Goal: Information Seeking & Learning: Check status

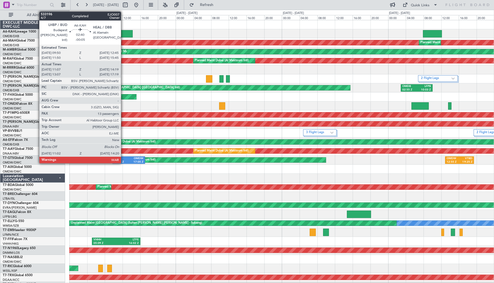
click at [123, 34] on div at bounding box center [125, 33] width 15 height 7
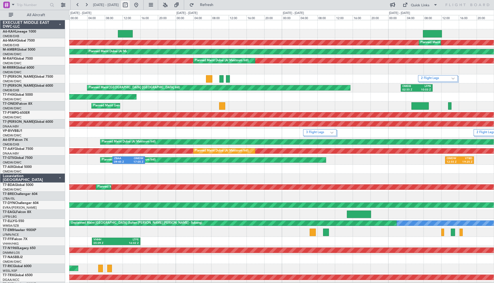
click at [130, 5] on button at bounding box center [125, 5] width 9 height 9
select select "8"
select select "2025"
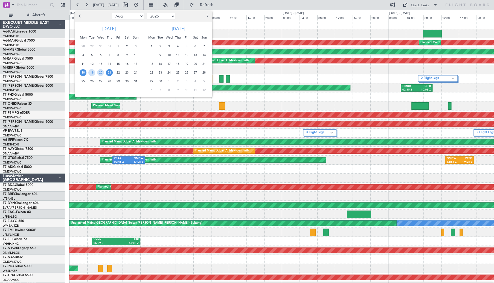
click at [118, 72] on span "22" at bounding box center [118, 72] width 7 height 7
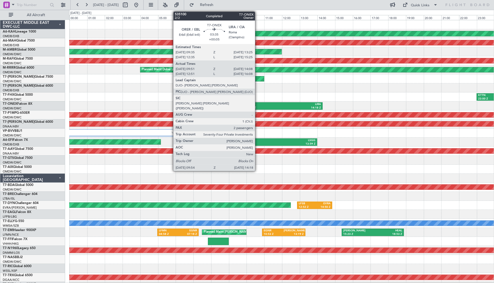
click at [257, 106] on div "09:54 Z" at bounding box center [264, 108] width 37 height 4
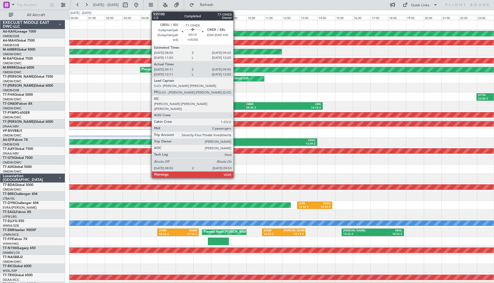
click at [236, 106] on div at bounding box center [234, 105] width 19 height 7
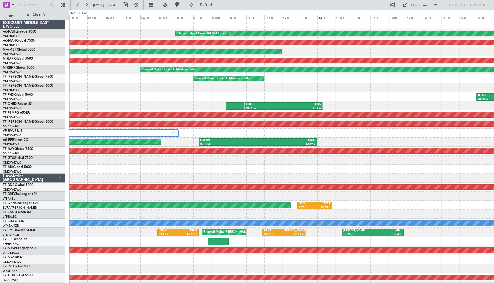
click at [121, 3] on span "[DATE] - [DATE]" at bounding box center [106, 5] width 30 height 9
click at [130, 4] on button at bounding box center [125, 5] width 9 height 9
select select "8"
select select "2025"
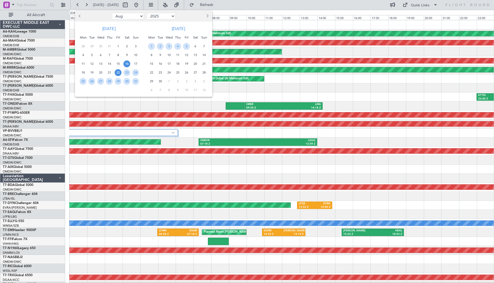
click at [126, 66] on span "16" at bounding box center [126, 63] width 7 height 7
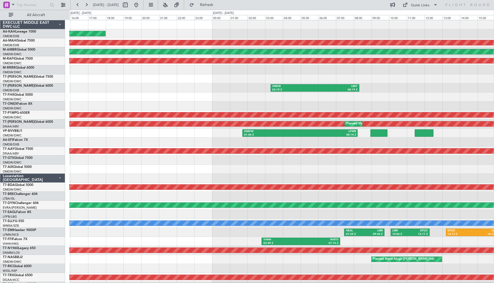
click at [311, 106] on div "Unplanned Maint Budapest ([PERSON_NAME] Intl) Planned Maint [GEOGRAPHIC_DATA] (…" at bounding box center [281, 182] width 424 height 325
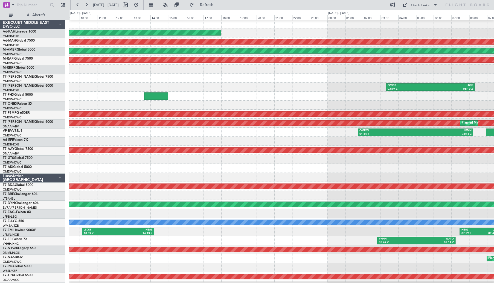
scroll to position [1, 0]
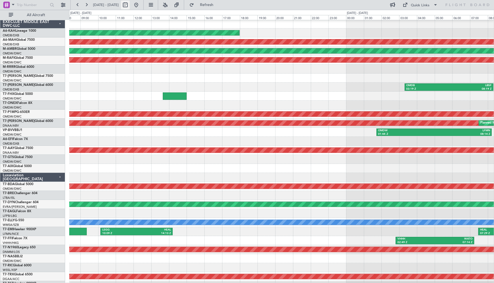
click at [130, 6] on button at bounding box center [125, 5] width 9 height 9
select select "8"
select select "2025"
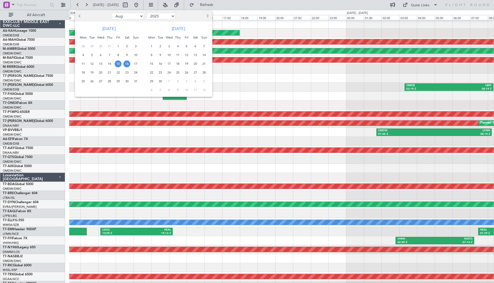
click at [79, 16] on span "Previous month" at bounding box center [79, 15] width 3 height 3
select select "7"
click at [110, 65] on span "17" at bounding box center [109, 63] width 7 height 7
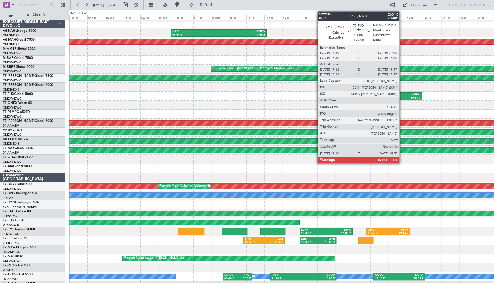
click at [401, 99] on div "19:55 Z" at bounding box center [410, 98] width 20 height 4
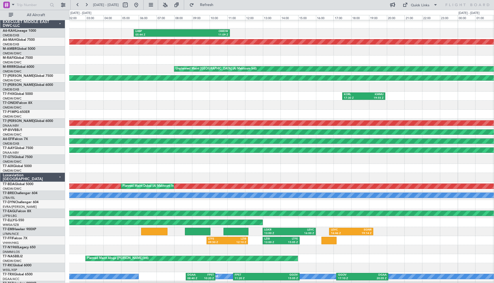
scroll to position [0, 0]
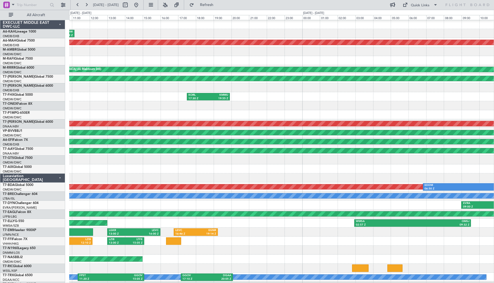
click at [224, 112] on div at bounding box center [281, 114] width 424 height 9
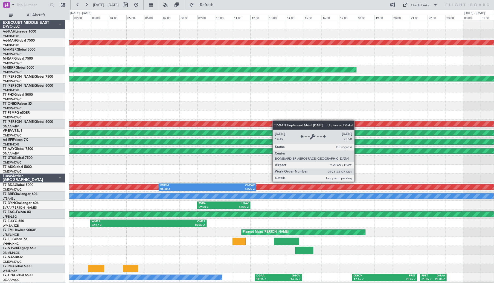
click at [132, 121] on div "Unplanned Maint [GEOGRAPHIC_DATA] (Al Maktoum Intl)" at bounding box center [281, 123] width 1273 height 5
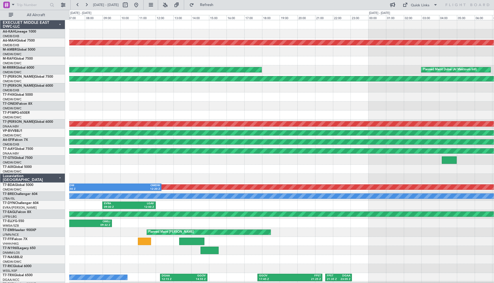
scroll to position [1, 0]
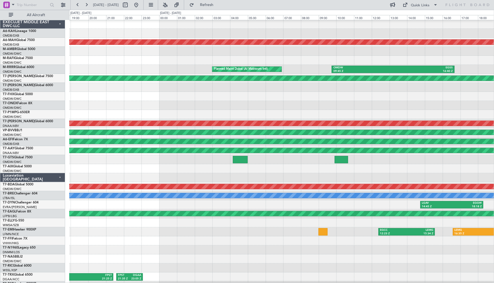
click at [63, 96] on div "Planned Maint [GEOGRAPHIC_DATA] ([GEOGRAPHIC_DATA] Intl) Planned Maint [GEOGRAP…" at bounding box center [247, 146] width 494 height 273
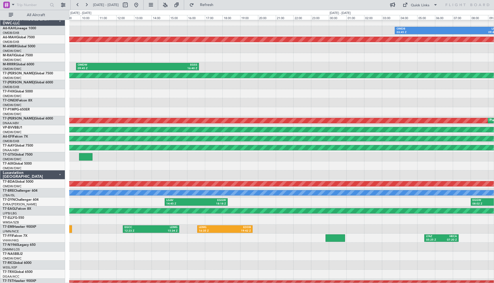
scroll to position [0, 0]
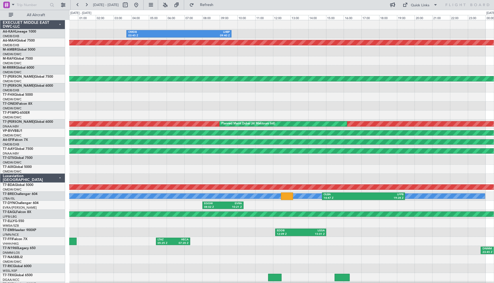
click at [154, 173] on div "OMDB 03:45 Z LHBP 09:40 Z Planned Maint [GEOGRAPHIC_DATA] ([GEOGRAPHIC_DATA]) P…" at bounding box center [281, 182] width 424 height 325
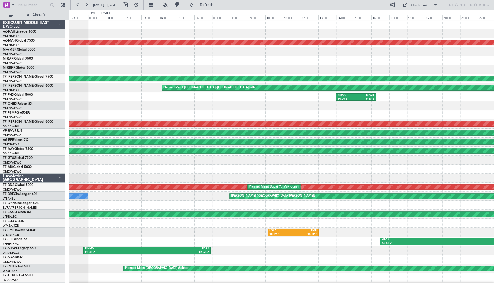
click at [359, 112] on div "Planned Maint [GEOGRAPHIC_DATA] ([GEOGRAPHIC_DATA] Intl) Planned Maint [GEOGRAP…" at bounding box center [281, 182] width 424 height 325
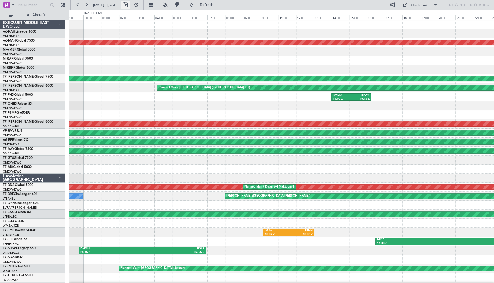
click at [130, 6] on button at bounding box center [125, 5] width 9 height 9
select select "7"
select select "2025"
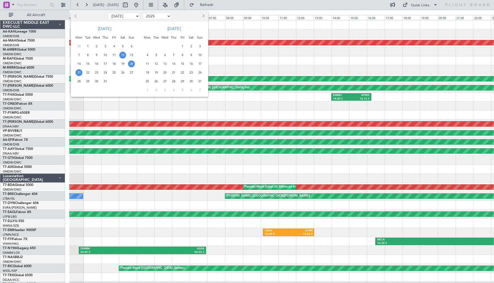
click at [121, 53] on span "12" at bounding box center [122, 55] width 7 height 7
click at [122, 54] on span "12" at bounding box center [122, 55] width 7 height 7
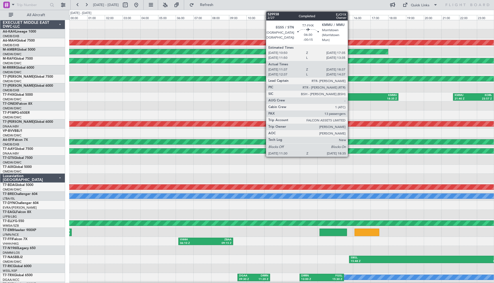
click at [343, 97] on div "18:35 Z" at bounding box center [365, 99] width 61 height 4
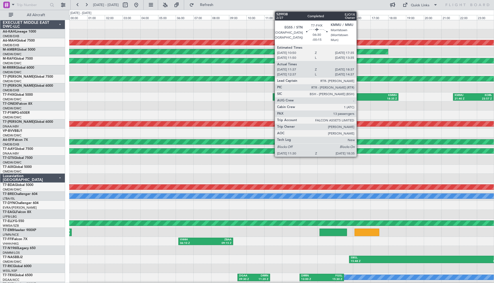
click at [359, 97] on div "18:35 Z" at bounding box center [365, 99] width 61 height 4
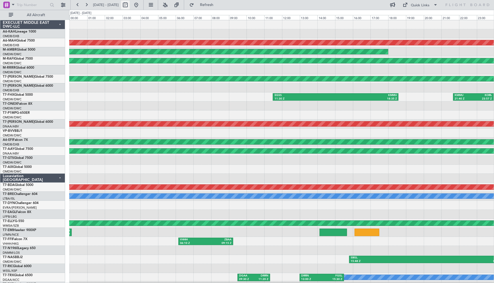
click at [130, 6] on button at bounding box center [125, 5] width 9 height 9
select select "7"
select select "2025"
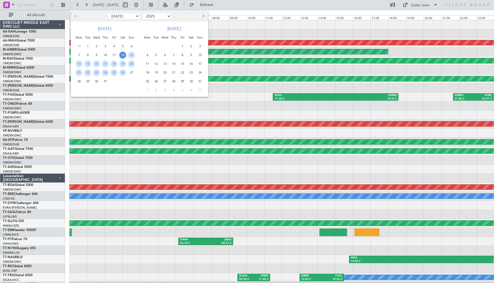
click at [74, 14] on button "Previous month" at bounding box center [76, 16] width 6 height 9
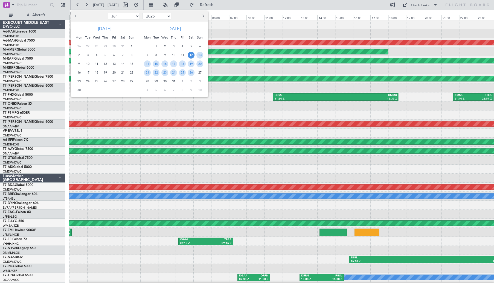
click at [74, 14] on button "Previous month" at bounding box center [76, 16] width 6 height 9
click at [148, 55] on span "5" at bounding box center [147, 55] width 7 height 7
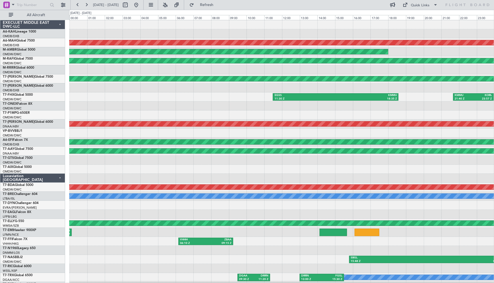
select select "5"
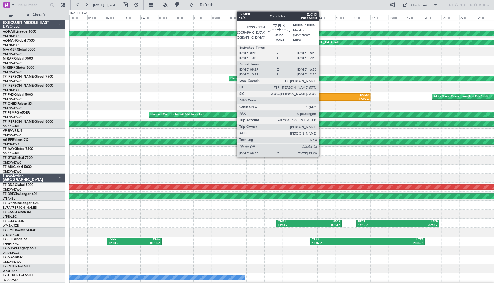
click at [321, 97] on div "17:00 Z" at bounding box center [336, 99] width 65 height 4
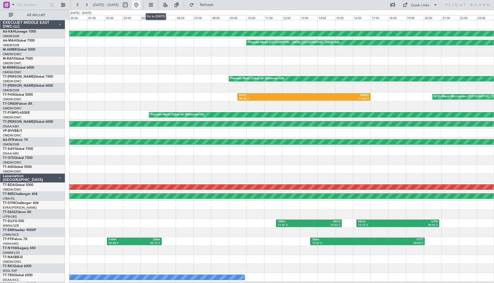
click at [140, 6] on button at bounding box center [136, 5] width 9 height 9
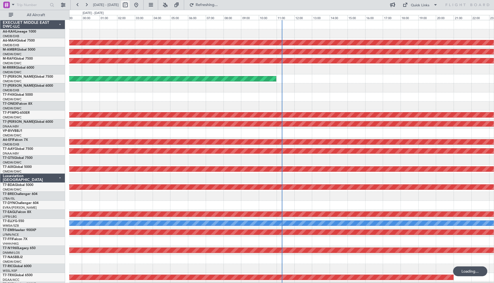
click at [130, 6] on button at bounding box center [125, 5] width 9 height 9
select select "9"
select select "2025"
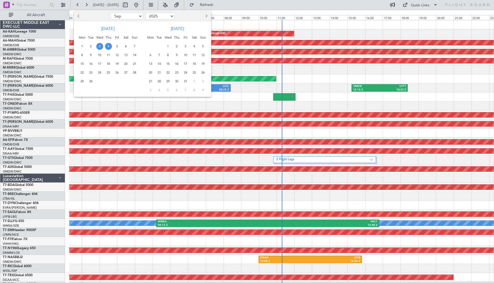
click at [80, 15] on span "Previous month" at bounding box center [79, 15] width 3 height 3
select select "7"
click at [127, 57] on span "12" at bounding box center [125, 55] width 7 height 7
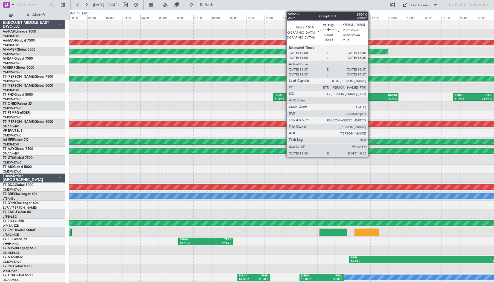
click at [370, 97] on div "18:35 Z" at bounding box center [365, 99] width 61 height 4
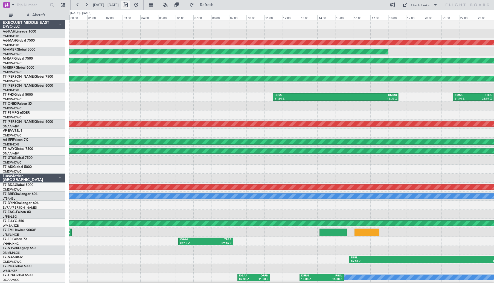
click at [130, 5] on button at bounding box center [125, 5] width 9 height 9
select select "7"
select select "2025"
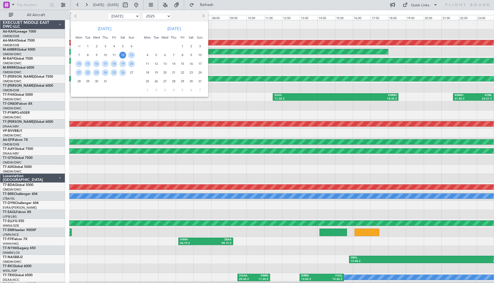
click at [75, 16] on span "Previous month" at bounding box center [75, 15] width 3 height 3
select select "5"
click at [76, 54] on span "5" at bounding box center [78, 55] width 7 height 7
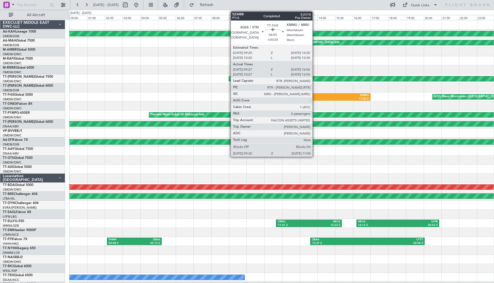
click at [315, 96] on div "KMMU" at bounding box center [336, 95] width 65 height 4
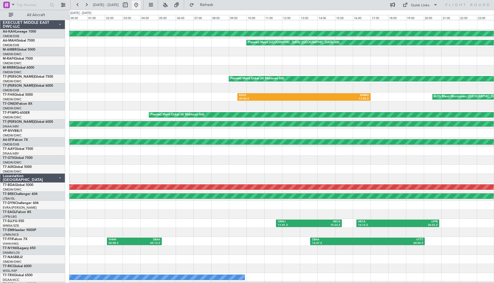
click at [140, 5] on button at bounding box center [136, 5] width 9 height 9
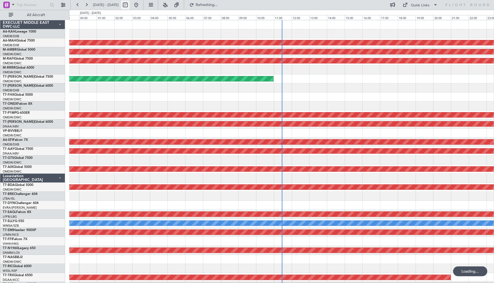
click at [130, 6] on button at bounding box center [125, 5] width 9 height 9
select select "9"
select select "2025"
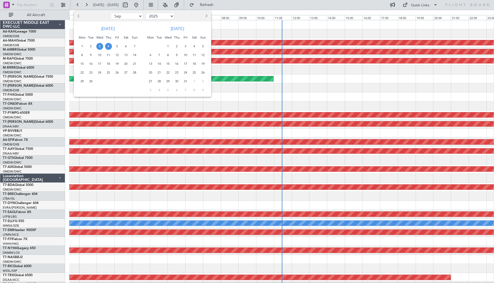
click at [80, 16] on span "Previous month" at bounding box center [79, 15] width 3 height 3
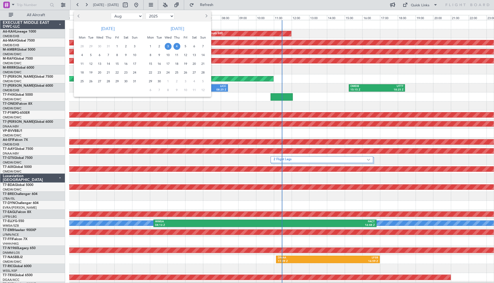
click at [80, 16] on span "Previous month" at bounding box center [79, 15] width 3 height 3
select select "7"
click at [81, 72] on span "21" at bounding box center [82, 72] width 7 height 7
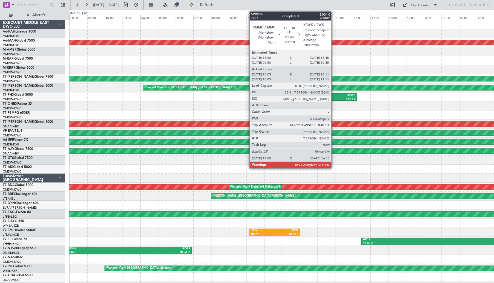
click at [334, 96] on div "KMMU" at bounding box center [327, 95] width 18 height 4
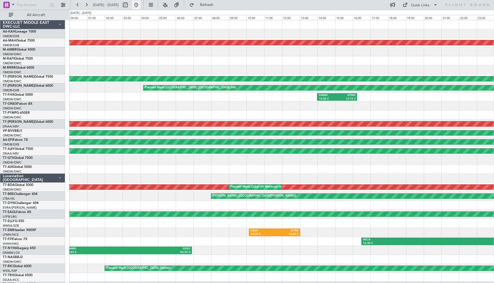
click at [140, 3] on button at bounding box center [136, 5] width 9 height 9
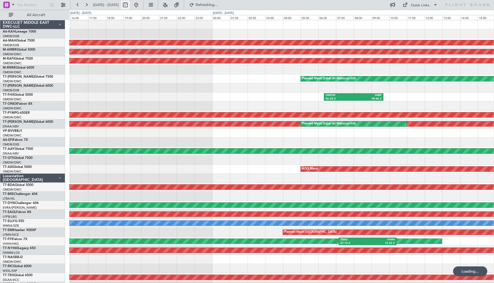
click at [130, 6] on button at bounding box center [125, 5] width 9 height 9
select select "9"
select select "2025"
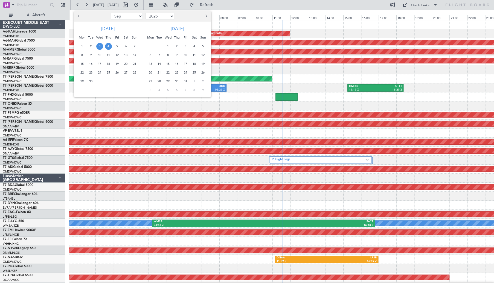
click at [78, 14] on button "Previous month" at bounding box center [79, 16] width 6 height 9
select select "8"
click at [117, 62] on span "15" at bounding box center [117, 63] width 7 height 7
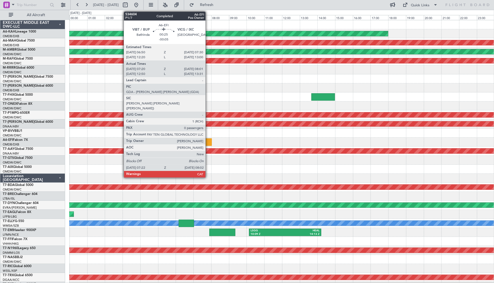
click at [208, 142] on div at bounding box center [206, 141] width 12 height 7
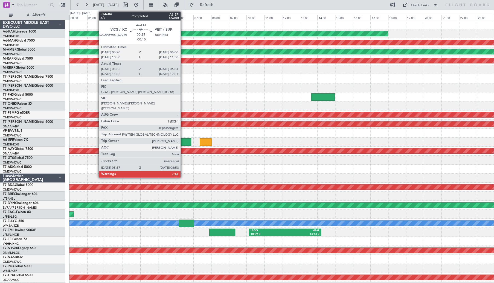
click at [183, 142] on div at bounding box center [182, 141] width 17 height 7
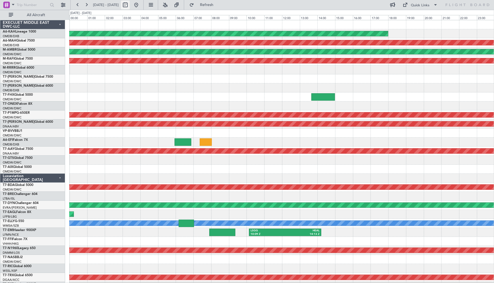
click at [130, 3] on button at bounding box center [125, 5] width 9 height 9
select select "8"
select select "2025"
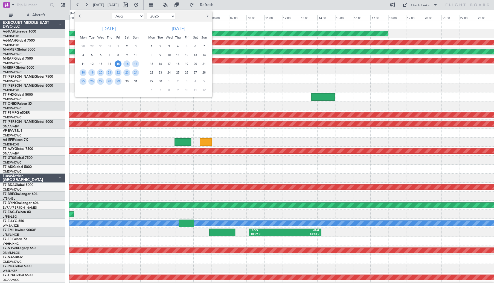
click at [153, 5] on div at bounding box center [247, 141] width 494 height 283
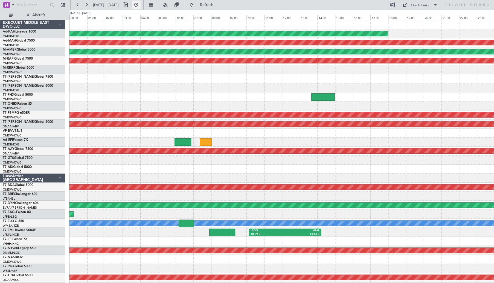
click at [140, 5] on button at bounding box center [136, 5] width 9 height 9
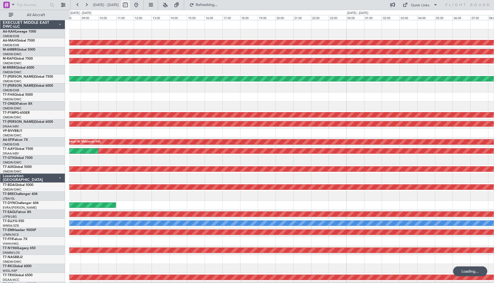
click at [130, 5] on button at bounding box center [125, 5] width 9 height 9
select select "9"
select select "2025"
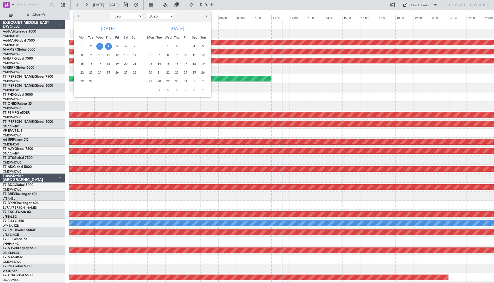
click at [81, 15] on button "Previous month" at bounding box center [79, 16] width 6 height 9
select select "8"
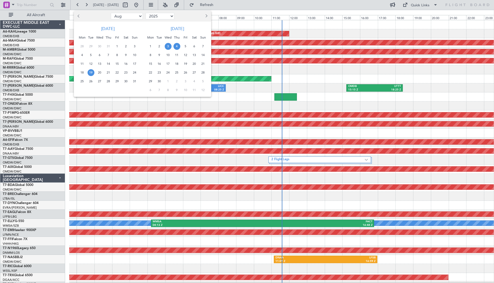
click at [93, 72] on span "19" at bounding box center [90, 72] width 7 height 7
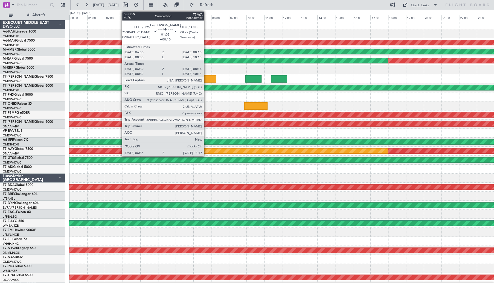
click at [206, 77] on div at bounding box center [204, 78] width 24 height 7
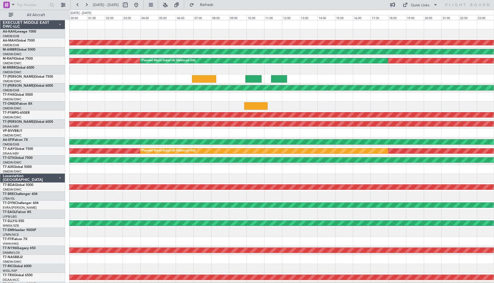
click at [140, 5] on div at bounding box center [131, 5] width 20 height 9
click at [130, 5] on button at bounding box center [125, 5] width 9 height 9
select select "8"
select select "2025"
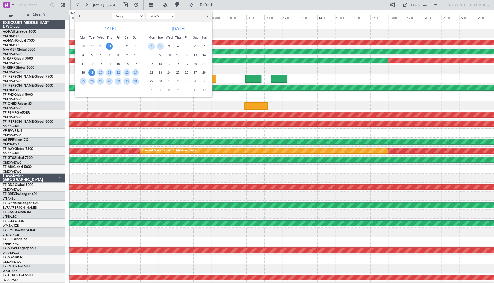
click at [110, 46] on span "31" at bounding box center [109, 46] width 7 height 7
select select "7"
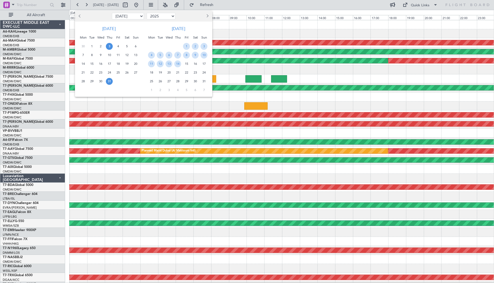
click at [110, 46] on span "3" at bounding box center [109, 46] width 7 height 7
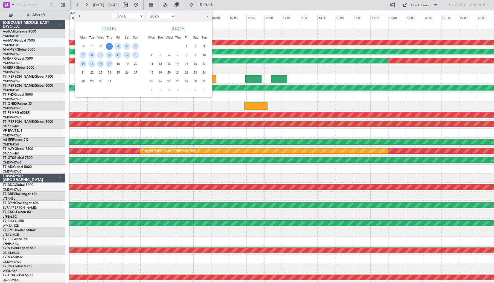
click at [110, 80] on span "31" at bounding box center [109, 81] width 7 height 7
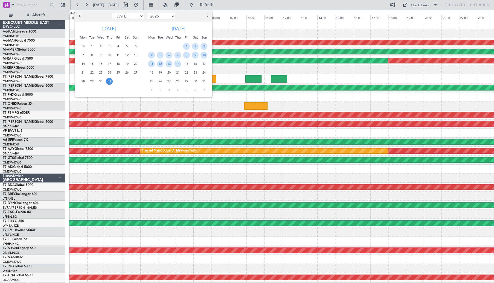
click at [110, 80] on span "31" at bounding box center [109, 81] width 7 height 7
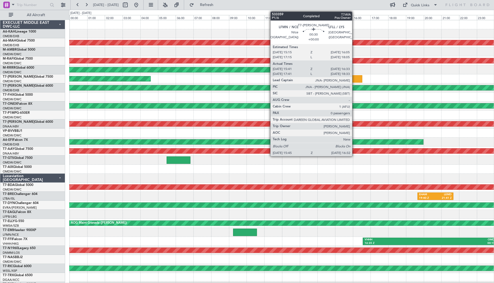
click at [354, 77] on div at bounding box center [355, 78] width 14 height 7
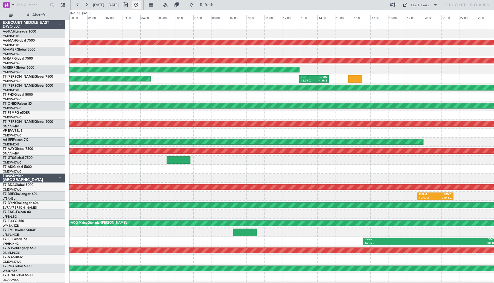
click at [140, 4] on button at bounding box center [136, 5] width 9 height 9
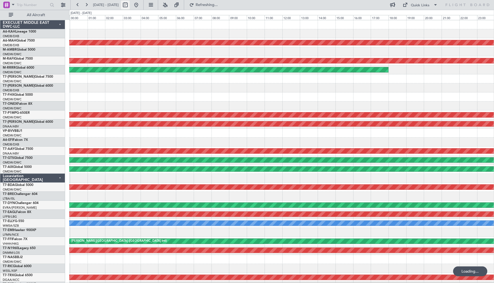
click at [130, 6] on button at bounding box center [125, 5] width 9 height 9
select select "9"
select select "2025"
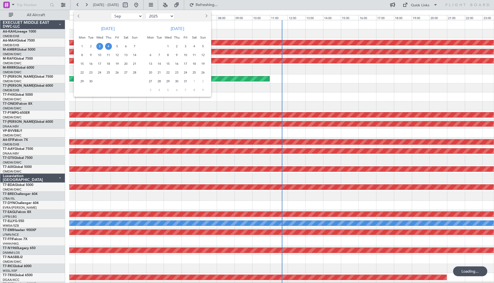
click at [80, 16] on span "Previous month" at bounding box center [79, 15] width 3 height 3
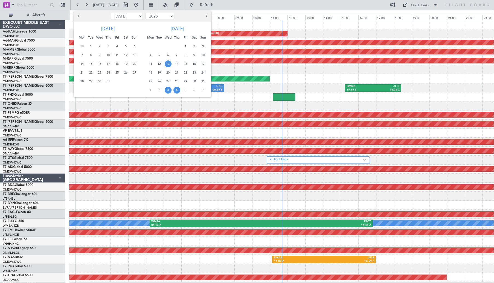
drag, startPoint x: 169, startPoint y: 64, endPoint x: 178, endPoint y: 64, distance: 9.6
click at [169, 64] on span "13" at bounding box center [168, 63] width 7 height 7
click at [188, 64] on span "15" at bounding box center [185, 63] width 7 height 7
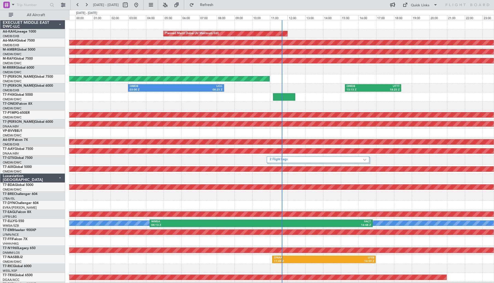
select select "8"
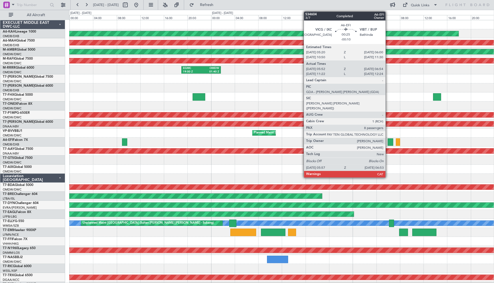
click at [388, 142] on div at bounding box center [390, 141] width 6 height 7
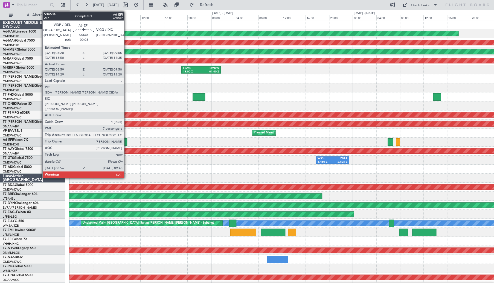
click at [126, 143] on div at bounding box center [124, 141] width 5 height 7
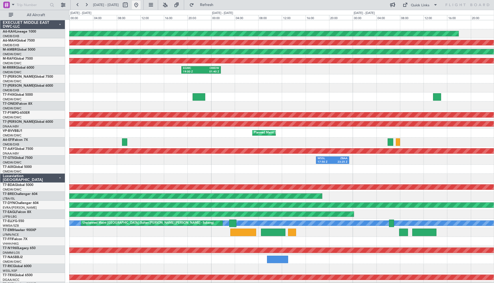
click at [140, 4] on button at bounding box center [136, 5] width 9 height 9
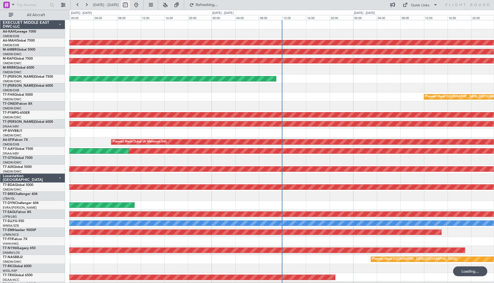
click at [130, 5] on button at bounding box center [125, 5] width 9 height 9
select select "9"
select select "2025"
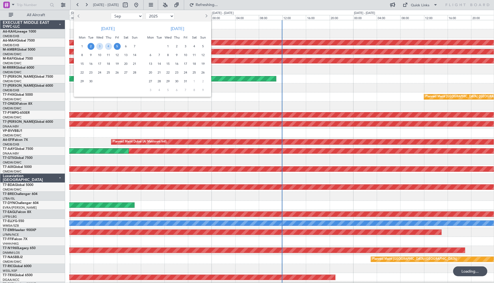
click at [76, 16] on button "Previous month" at bounding box center [79, 16] width 6 height 9
select select "8"
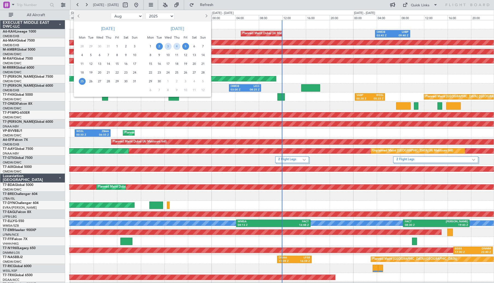
click at [83, 80] on span "25" at bounding box center [82, 81] width 7 height 7
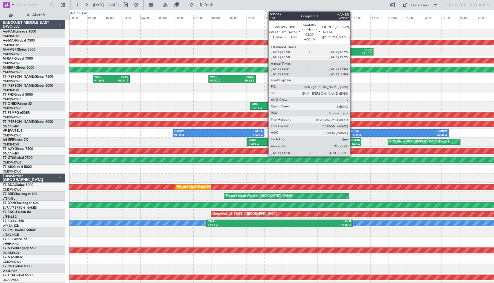
click at [352, 51] on div "OEJN" at bounding box center [358, 50] width 25 height 4
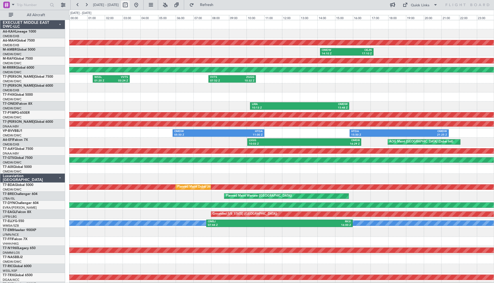
click at [130, 5] on button at bounding box center [125, 5] width 9 height 9
select select "8"
select select "2025"
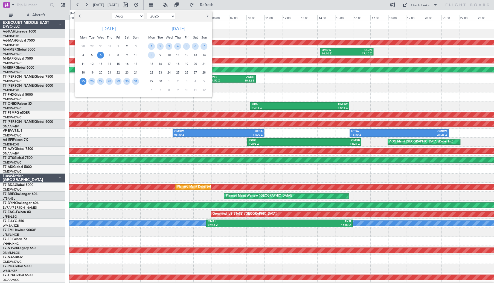
click at [100, 55] on span "6" at bounding box center [100, 55] width 7 height 7
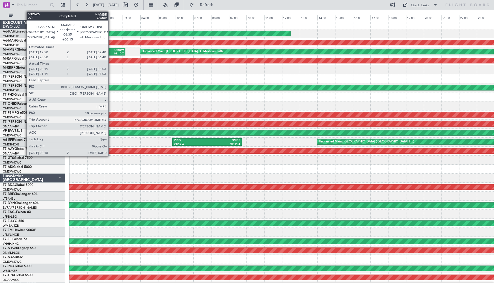
click at [111, 49] on div "OMDW" at bounding box center [94, 50] width 59 height 4
